Goal: Task Accomplishment & Management: Use online tool/utility

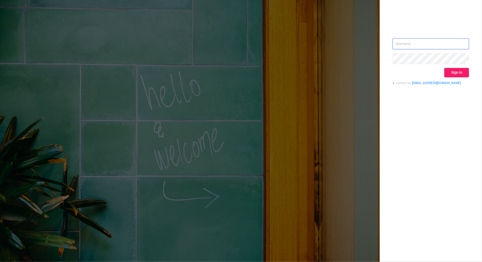
type input "[PERSON_NAME][EMAIL_ADDRESS][DOMAIN_NAME]"
click at [453, 70] on button "Sign in" at bounding box center [456, 72] width 25 height 9
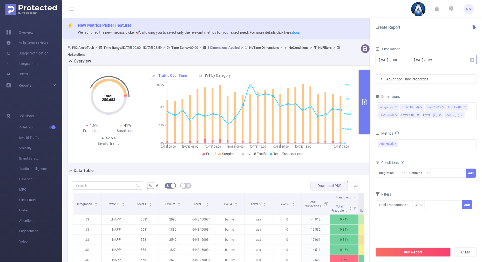
click at [429, 61] on input "[DATE] 23:59" at bounding box center [434, 59] width 42 height 7
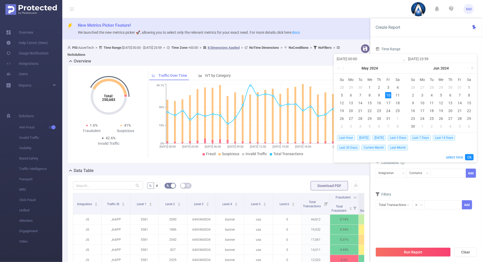
click at [473, 68] on link at bounding box center [471, 68] width 7 height 10
click at [468, 69] on link at bounding box center [471, 68] width 7 height 10
click at [411, 67] on link at bounding box center [410, 68] width 7 height 10
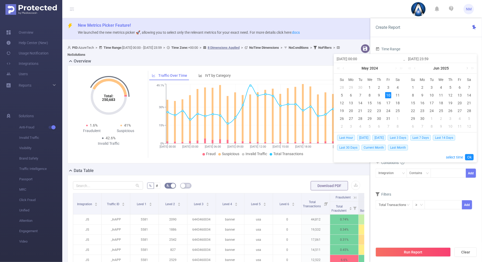
click at [467, 67] on link at bounding box center [466, 68] width 5 height 10
click at [440, 109] on div "20" at bounding box center [441, 111] width 6 height 6
click at [449, 109] on div "21" at bounding box center [450, 111] width 6 height 6
type input "[DATE] 00:00"
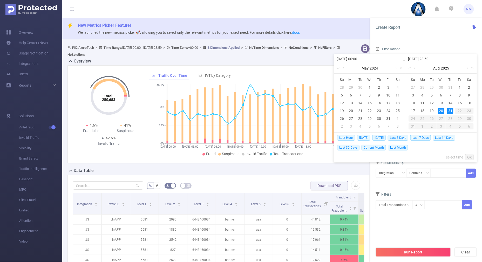
type input "[DATE] 23:59"
type input "[DATE] 00:00"
type input "[DATE] 23:59"
click at [469, 155] on link "Ok" at bounding box center [469, 157] width 9 height 6
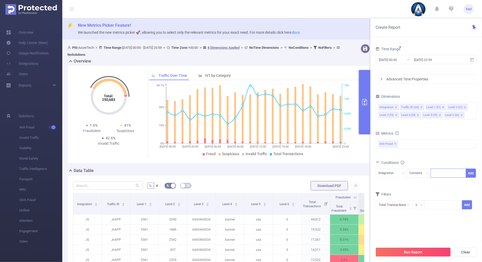
click at [440, 173] on div at bounding box center [448, 173] width 30 height 9
type input "22045"
click at [469, 171] on button "Add" at bounding box center [471, 173] width 10 height 9
click at [393, 171] on div "Traffic ID (tid)" at bounding box center [389, 173] width 23 height 9
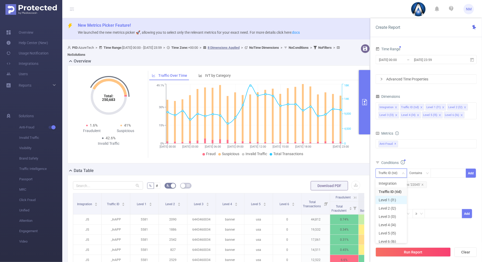
click at [387, 198] on li "Level 1 (l1)" at bounding box center [390, 200] width 31 height 8
click at [433, 154] on div "Total General IVT Data Centers Disclosed Bots Known Crawlers Irregular Activity…" at bounding box center [425, 146] width 101 height 15
click at [423, 184] on span "Integration Contains '22045'" at bounding box center [401, 184] width 49 height 7
click at [422, 183] on icon "icon: close" at bounding box center [422, 184] width 3 height 3
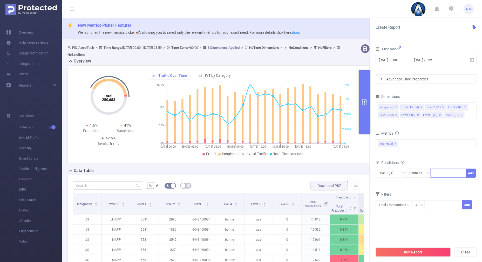
click at [447, 175] on div at bounding box center [448, 173] width 30 height 9
type input "3"
type input "22045"
click at [469, 173] on button "Add" at bounding box center [471, 173] width 10 height 9
click at [393, 170] on div "Integration" at bounding box center [387, 173] width 19 height 9
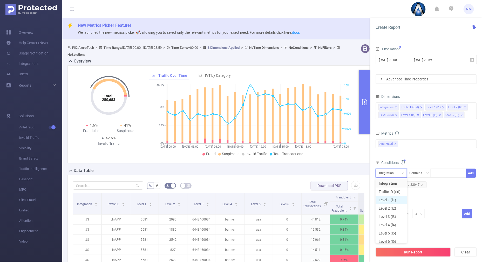
click at [384, 199] on li "Level 1 (l1)" at bounding box center [390, 200] width 31 height 8
click at [414, 156] on div "Metrics Total General IVT Data Centers Disclosed Bots Known Crawlers Irregular …" at bounding box center [425, 144] width 101 height 29
click at [420, 250] on button "Run Report" at bounding box center [412, 251] width 75 height 9
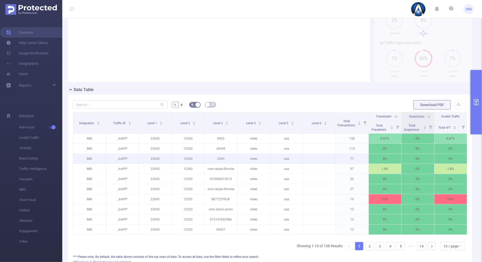
scroll to position [97, 0]
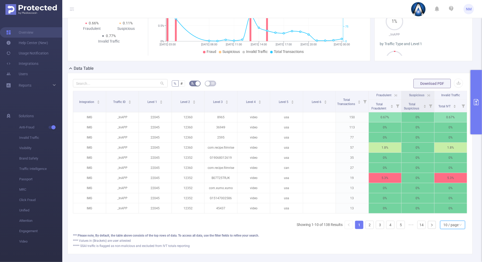
click at [443, 225] on div "10 / page" at bounding box center [450, 225] width 15 height 8
click at [442, 202] on li "30 / page" at bounding box center [447, 203] width 25 height 8
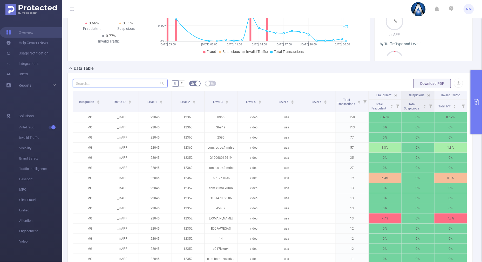
click at [84, 84] on input "text" at bounding box center [120, 83] width 95 height 8
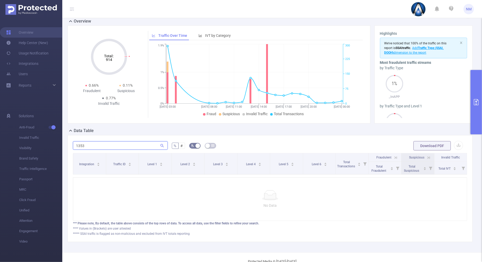
scroll to position [52, 0]
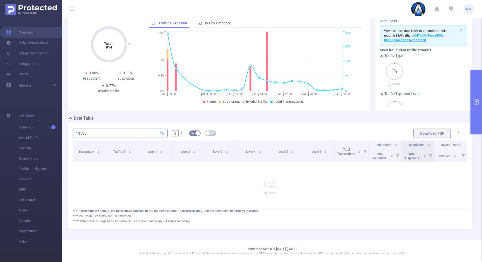
click at [76, 129] on input "13535" at bounding box center [120, 133] width 95 height 8
drag, startPoint x: 100, startPoint y: 129, endPoint x: 49, endPoint y: 123, distance: 51.4
click at [49, 123] on section "Overview Help Center (New) Usage Notification Integrations Users Reports Soluti…" at bounding box center [241, 131] width 482 height 262
type input "13535"
click at [474, 129] on button "primary" at bounding box center [475, 102] width 11 height 64
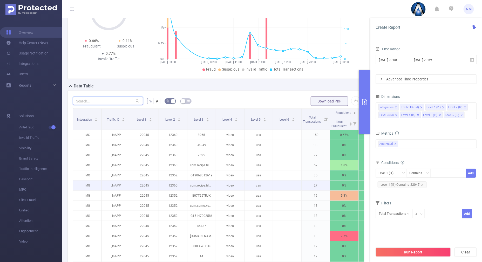
scroll to position [116, 0]
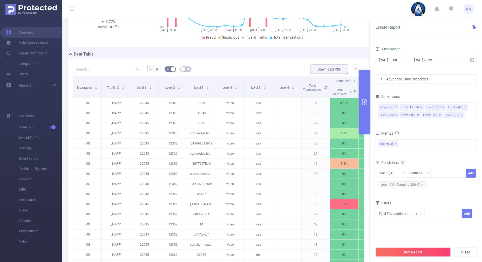
click at [363, 125] on button "primary" at bounding box center [364, 102] width 11 height 64
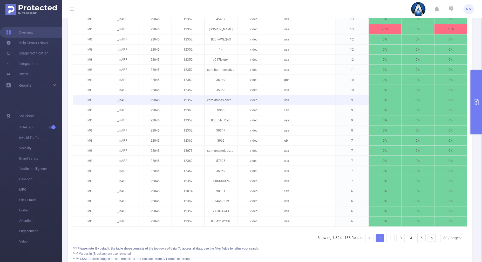
scroll to position [327, 0]
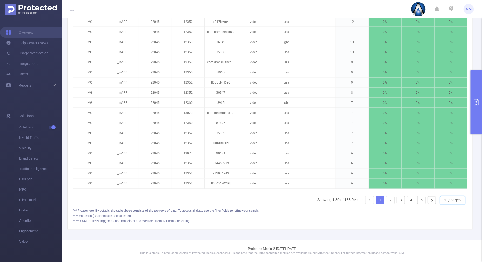
click at [444, 200] on div "30 / page" at bounding box center [450, 200] width 15 height 8
click at [442, 182] on li "40 / page" at bounding box center [447, 186] width 25 height 8
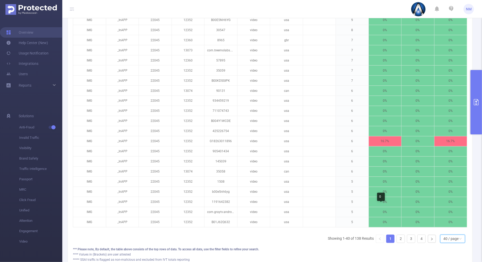
scroll to position [428, 0]
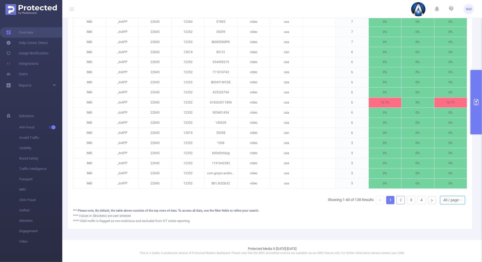
click at [397, 198] on link "2" at bounding box center [401, 200] width 8 height 8
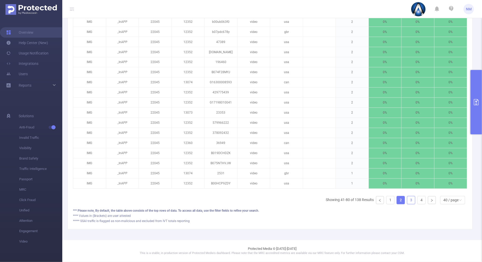
click at [407, 200] on link "3" at bounding box center [411, 200] width 8 height 8
click at [417, 202] on link "4" at bounding box center [421, 200] width 8 height 8
click at [386, 199] on link "1" at bounding box center [390, 200] width 8 height 8
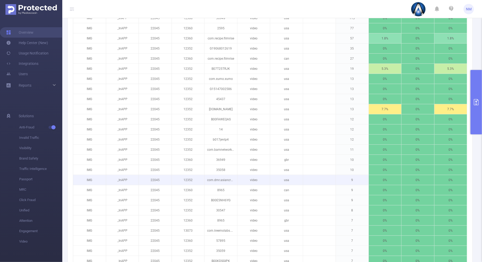
scroll to position [109, 0]
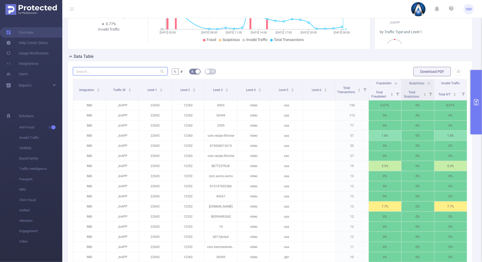
click at [104, 73] on input "text" at bounding box center [120, 71] width 95 height 8
paste input "com.recipe.filmrise"
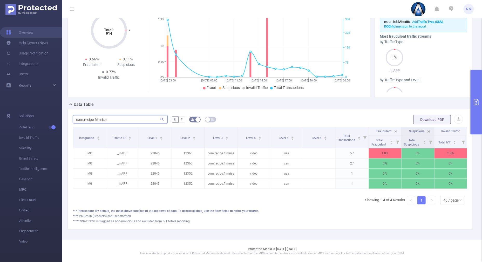
scroll to position [65, 0]
type input "com.recipe.filmrise"
click at [473, 122] on button "primary" at bounding box center [475, 102] width 11 height 64
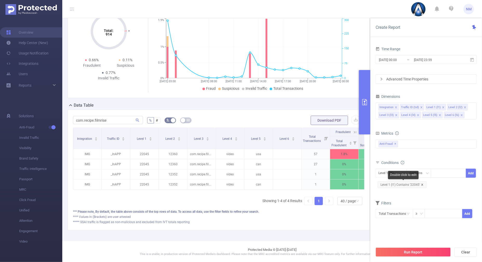
click at [422, 184] on icon "icon: close" at bounding box center [422, 185] width 2 height 2
click at [435, 170] on input at bounding box center [434, 173] width 2 height 7
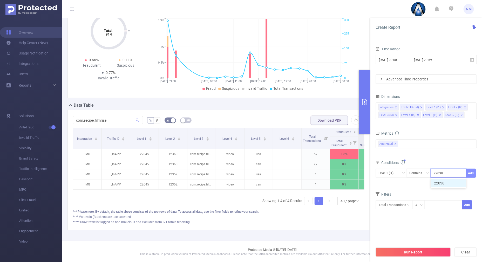
type input "22038"
click at [471, 171] on button "Add" at bounding box center [471, 173] width 10 height 9
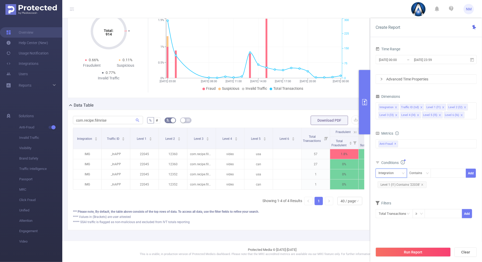
click at [388, 173] on div "Integration" at bounding box center [387, 173] width 19 height 9
click at [385, 198] on li "Level 1 (l1)" at bounding box center [390, 200] width 31 height 8
click at [417, 161] on div "Conditions" at bounding box center [425, 163] width 101 height 9
click at [410, 252] on button "Run Report" at bounding box center [412, 251] width 75 height 9
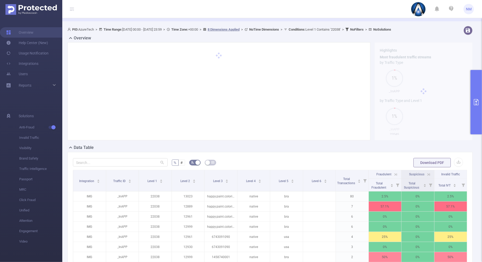
scroll to position [126, 0]
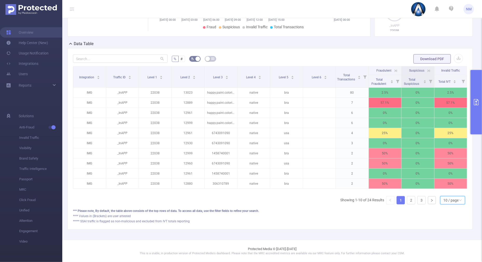
click at [447, 198] on div "10 / page" at bounding box center [450, 200] width 15 height 8
click at [446, 183] on li "40 / page" at bounding box center [447, 187] width 25 height 8
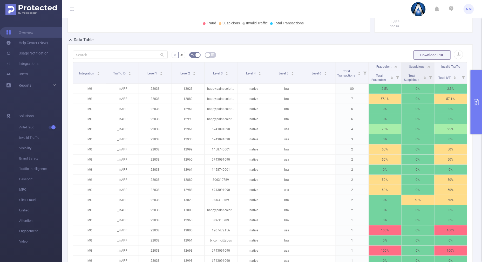
click at [393, 66] on icon at bounding box center [395, 67] width 5 height 5
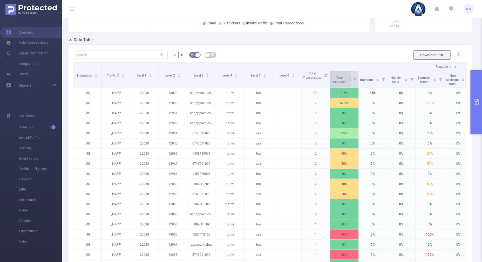
click at [350, 78] on icon "icon: caret-up" at bounding box center [350, 79] width 3 height 3
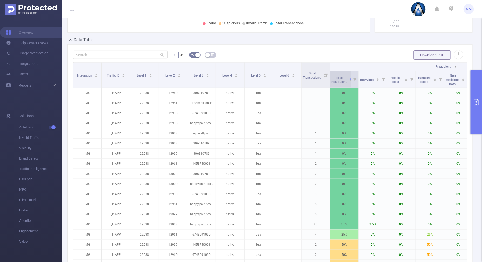
click at [350, 80] on icon "icon: caret-down" at bounding box center [350, 80] width 3 height 3
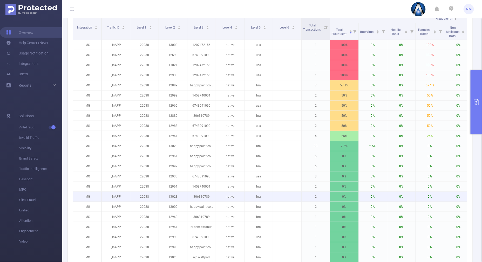
scroll to position [12, 0]
